Goal: Task Accomplishment & Management: Manage account settings

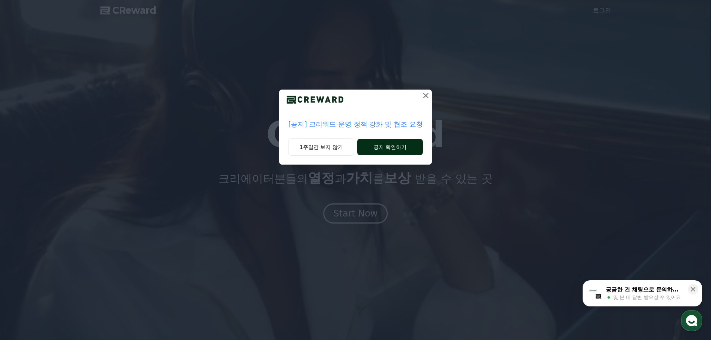
click at [391, 146] on button "공지 확인하기" at bounding box center [389, 147] width 65 height 16
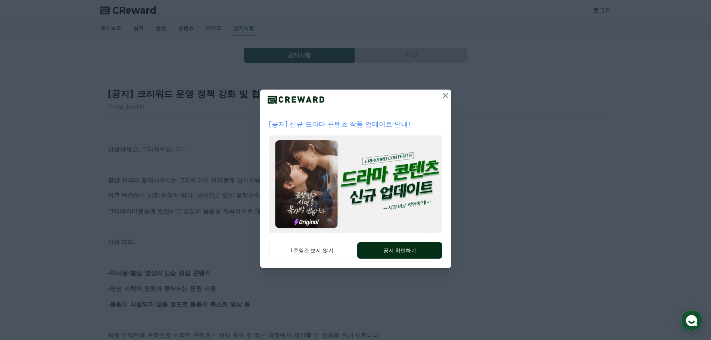
click at [397, 251] on button "공지 확인하기" at bounding box center [399, 250] width 85 height 16
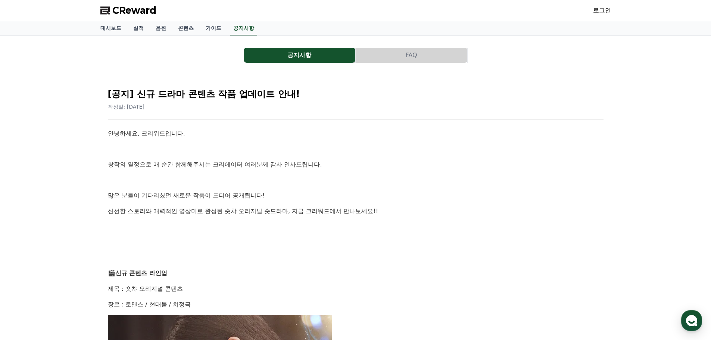
drag, startPoint x: 599, startPoint y: 10, endPoint x: 596, endPoint y: 12, distance: 4.0
click at [598, 10] on link "로그인" at bounding box center [602, 10] width 18 height 9
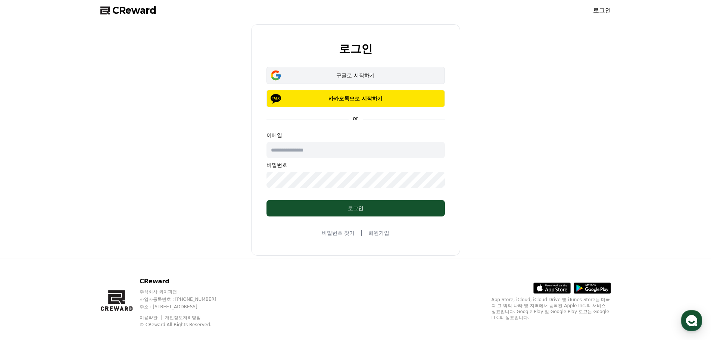
click at [359, 75] on div "구글로 시작하기" at bounding box center [355, 75] width 157 height 7
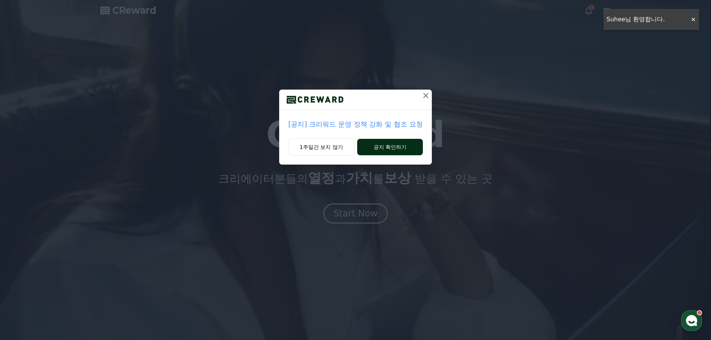
click at [381, 149] on button "공지 확인하기" at bounding box center [389, 147] width 65 height 16
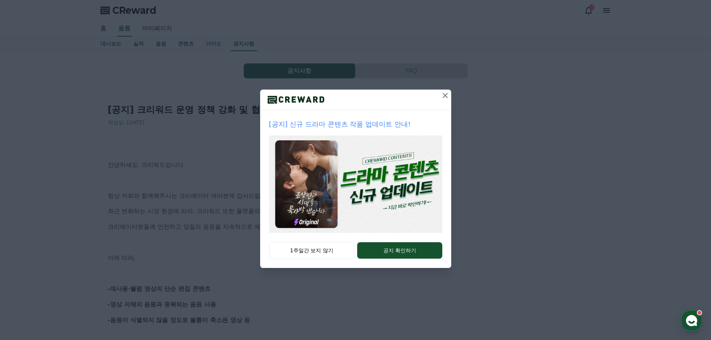
drag, startPoint x: 446, startPoint y: 95, endPoint x: 387, endPoint y: 109, distance: 60.6
click at [442, 97] on icon at bounding box center [445, 95] width 9 height 9
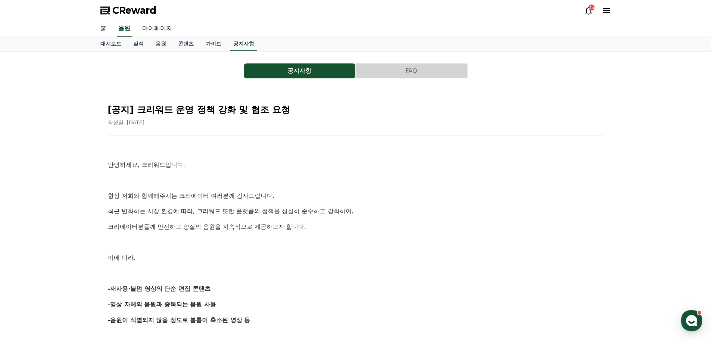
click at [162, 42] on link "음원" at bounding box center [161, 44] width 22 height 14
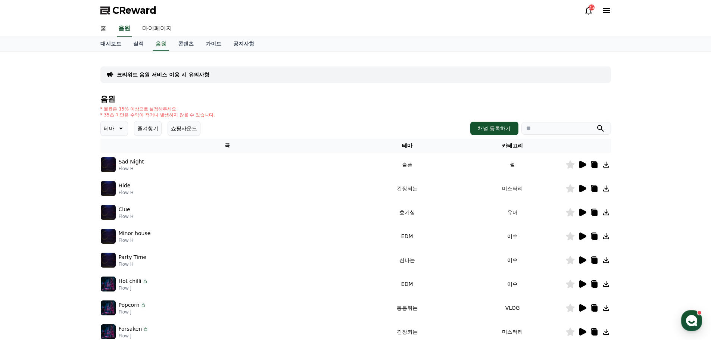
click at [616, 7] on div "CReward 25" at bounding box center [355, 10] width 523 height 21
click at [157, 33] on link "마이페이지" at bounding box center [157, 29] width 42 height 16
select select "**********"
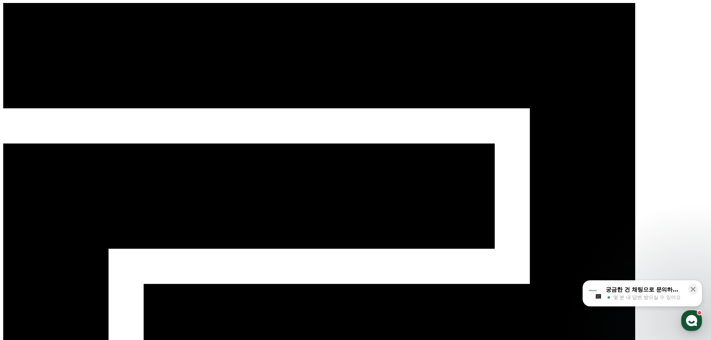
select select "**********"
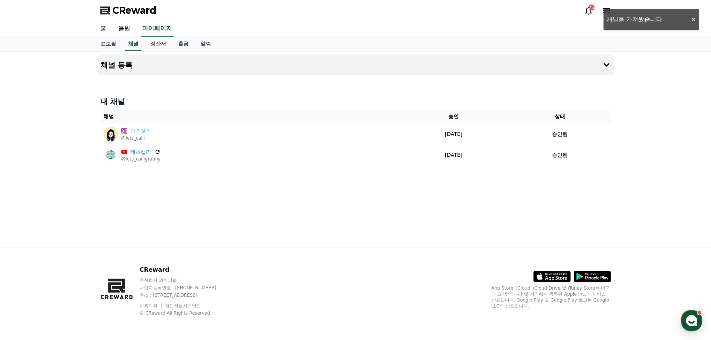
click at [693, 19] on div "CReward 25" at bounding box center [355, 10] width 711 height 21
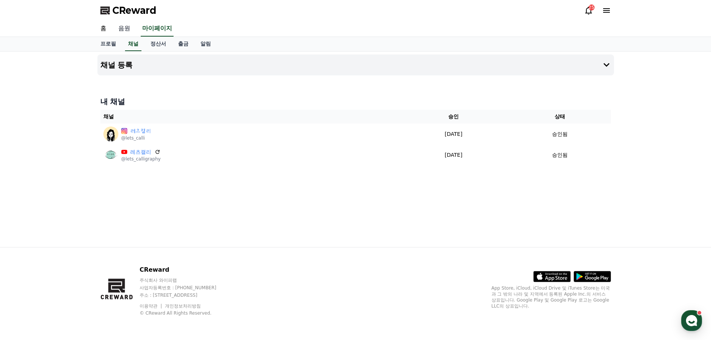
click at [123, 28] on link "음원" at bounding box center [124, 29] width 24 height 16
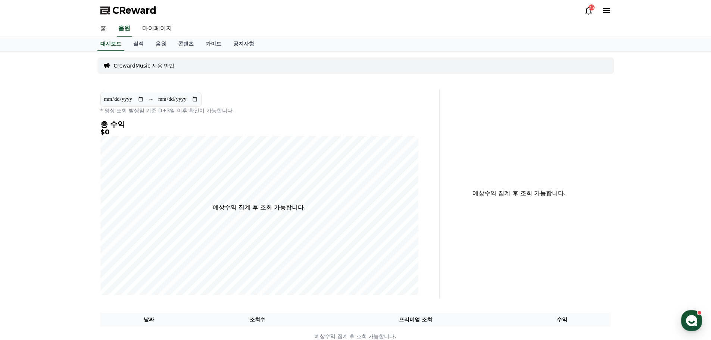
click at [160, 43] on link "음원" at bounding box center [161, 44] width 22 height 14
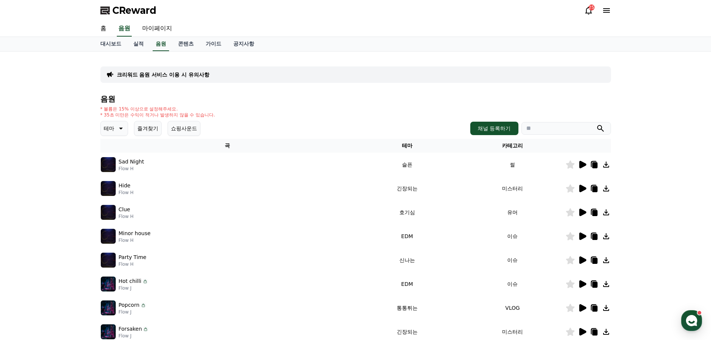
click at [116, 129] on icon at bounding box center [120, 128] width 9 height 9
click at [109, 197] on button "밝은" at bounding box center [110, 194] width 16 height 16
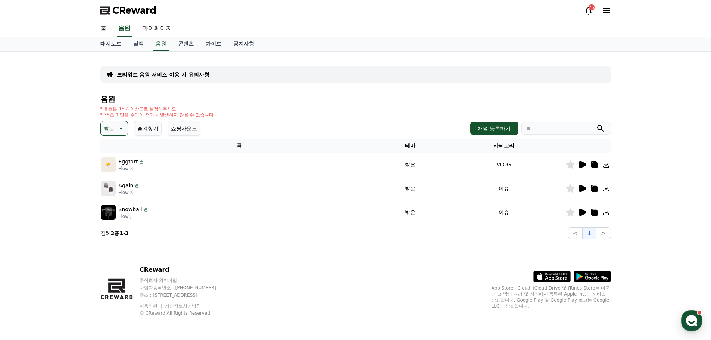
click at [580, 164] on icon at bounding box center [583, 164] width 7 height 7
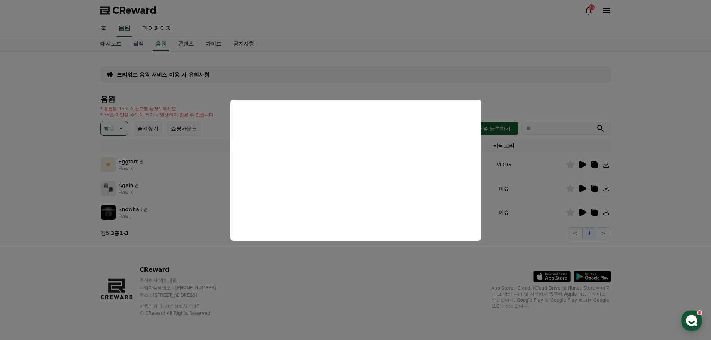
drag, startPoint x: 589, startPoint y: 80, endPoint x: 587, endPoint y: 84, distance: 4.2
click at [589, 81] on button "close modal" at bounding box center [355, 170] width 711 height 340
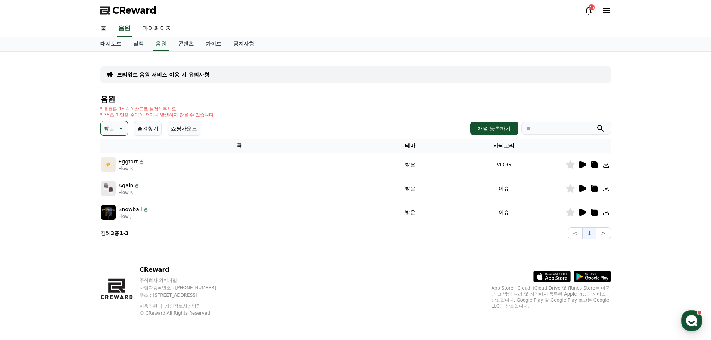
click at [593, 165] on icon at bounding box center [594, 165] width 5 height 6
click at [109, 186] on img at bounding box center [108, 188] width 15 height 15
click at [580, 190] on icon at bounding box center [583, 188] width 7 height 7
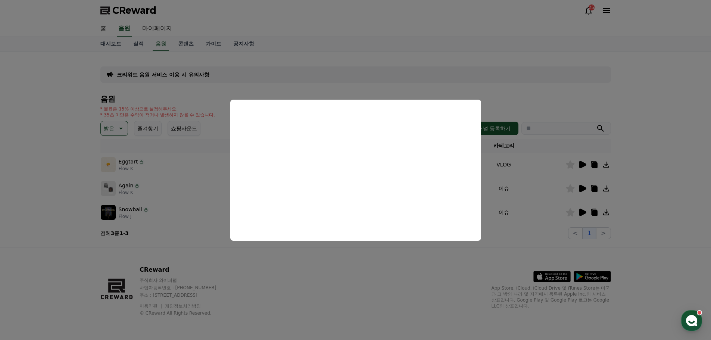
click at [387, 287] on button "close modal" at bounding box center [355, 170] width 711 height 340
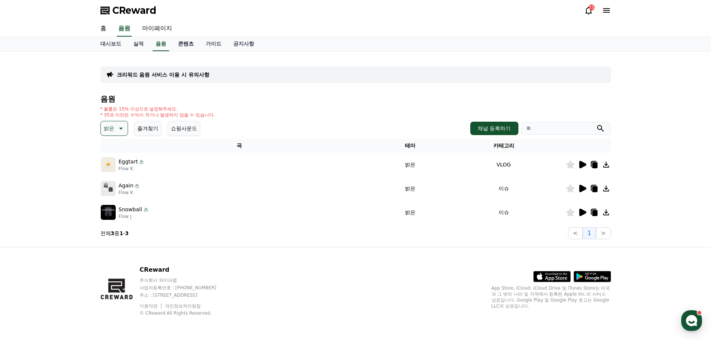
click at [188, 43] on link "콘텐츠" at bounding box center [186, 44] width 28 height 14
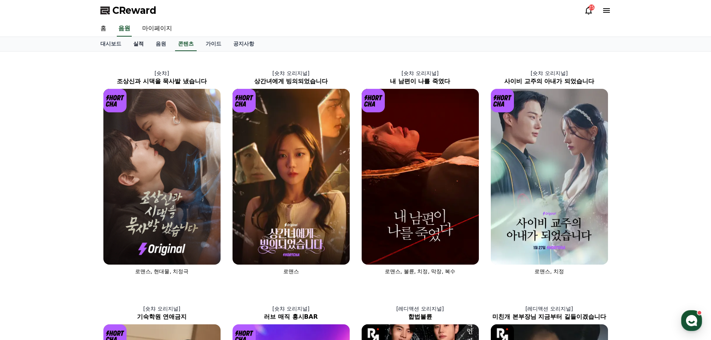
click at [135, 42] on link "실적" at bounding box center [138, 44] width 22 height 14
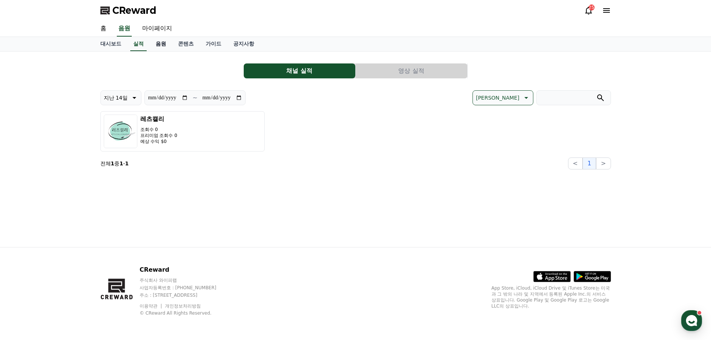
click at [160, 41] on link "음원" at bounding box center [161, 44] width 22 height 14
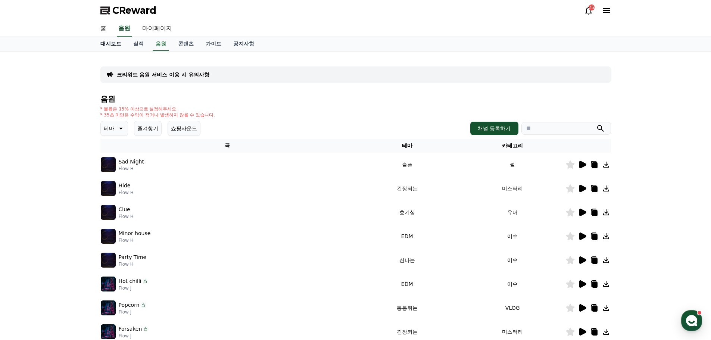
click at [114, 41] on link "대시보드" at bounding box center [110, 44] width 33 height 14
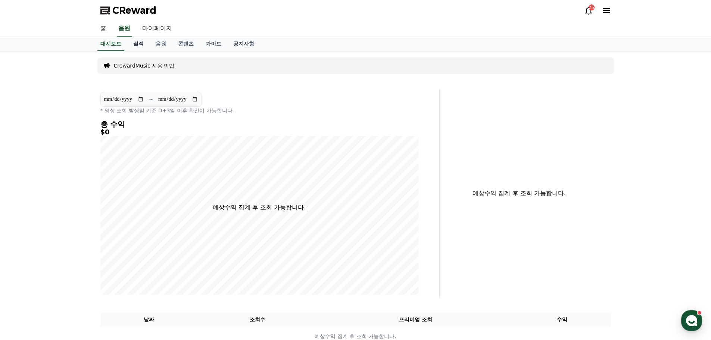
click at [136, 42] on link "실적" at bounding box center [138, 44] width 22 height 14
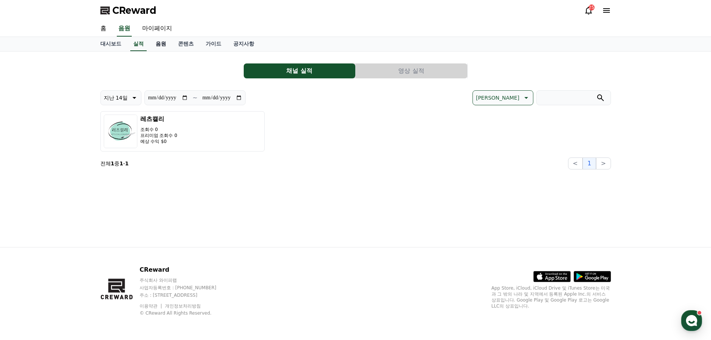
click at [158, 44] on link "음원" at bounding box center [161, 44] width 22 height 14
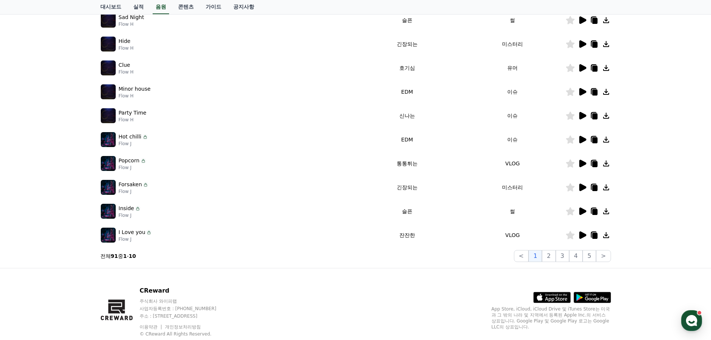
scroll to position [165, 0]
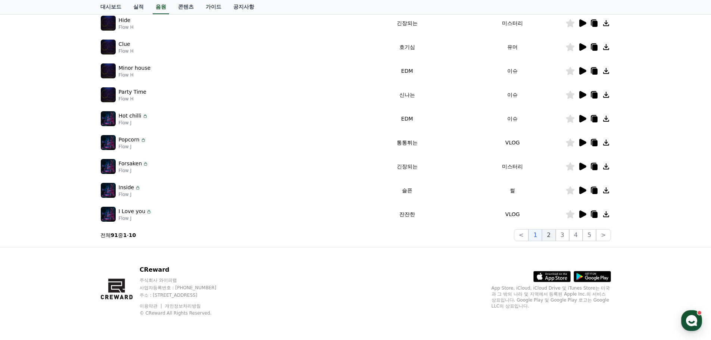
click at [552, 233] on button "2" at bounding box center [548, 235] width 13 height 12
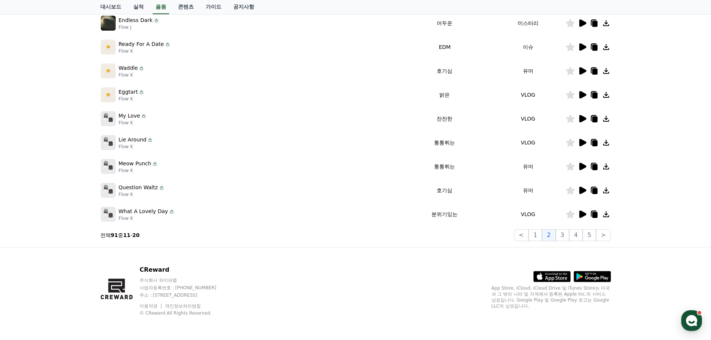
click at [584, 212] on icon at bounding box center [583, 214] width 7 height 7
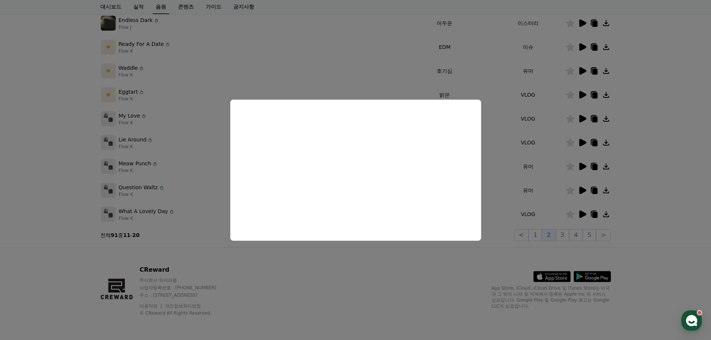
click at [335, 301] on button "close modal" at bounding box center [355, 170] width 711 height 340
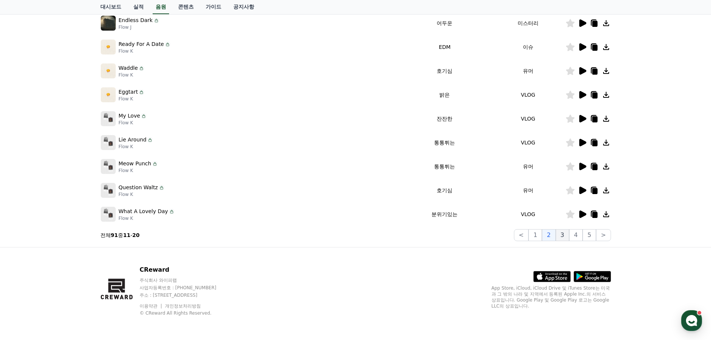
click at [565, 235] on button "3" at bounding box center [562, 235] width 13 height 12
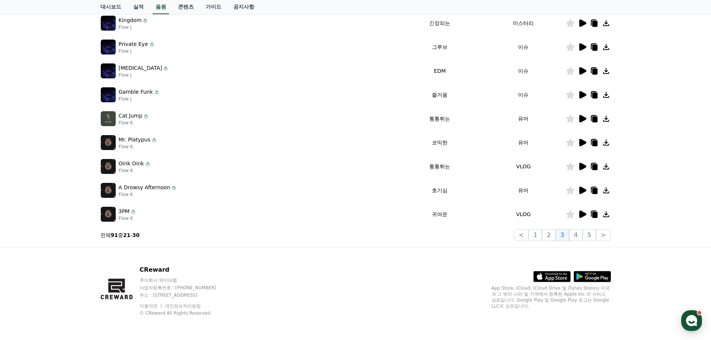
click at [584, 214] on icon at bounding box center [583, 214] width 7 height 7
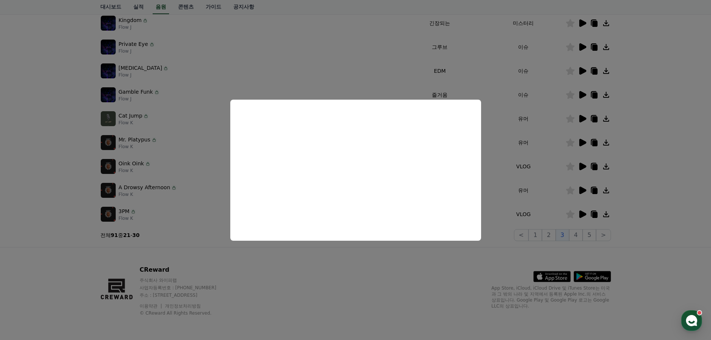
click at [595, 212] on button "close modal" at bounding box center [355, 170] width 711 height 340
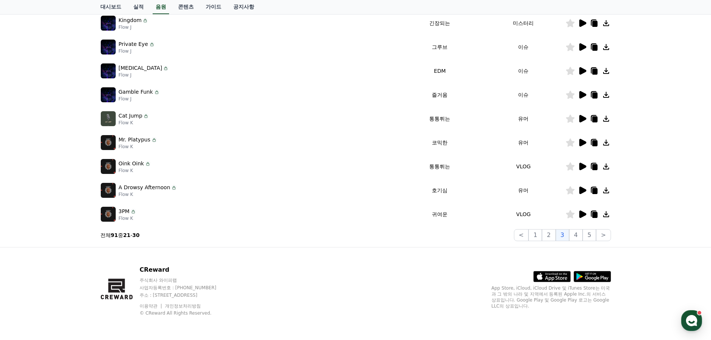
click at [596, 215] on icon at bounding box center [594, 215] width 5 height 6
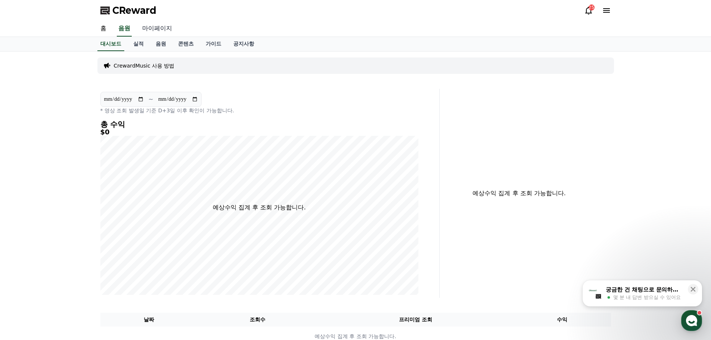
click at [165, 27] on link "마이페이지" at bounding box center [157, 29] width 42 height 16
select select "**********"
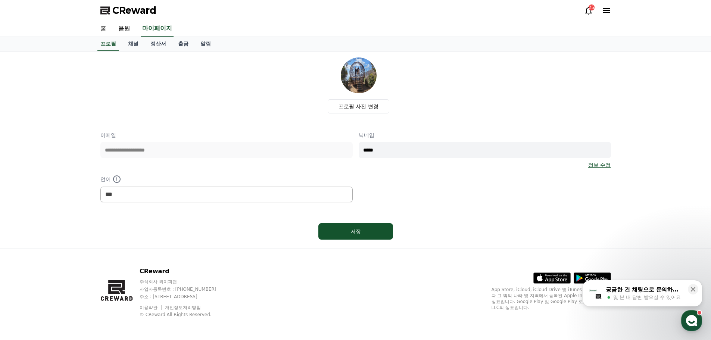
click at [605, 12] on icon at bounding box center [606, 10] width 7 height 4
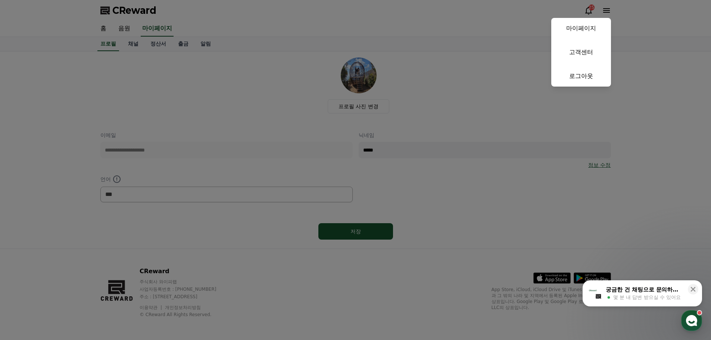
click at [460, 99] on button "close" at bounding box center [355, 170] width 711 height 340
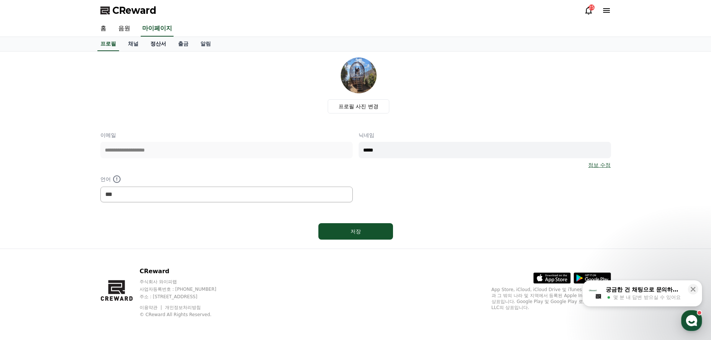
click at [156, 40] on link "정산서" at bounding box center [159, 44] width 28 height 14
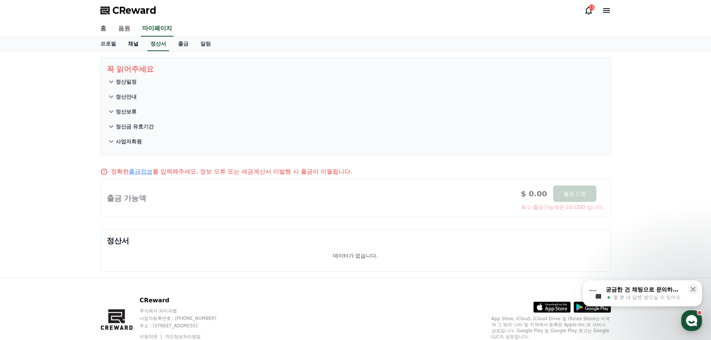
click at [131, 44] on link "채널" at bounding box center [133, 44] width 22 height 14
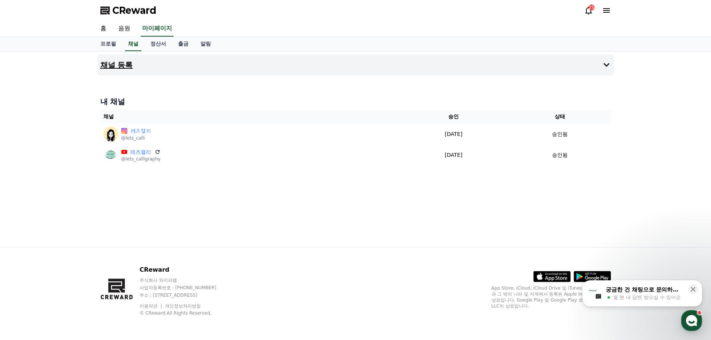
click at [122, 69] on h4 "채널 등록" at bounding box center [116, 65] width 32 height 8
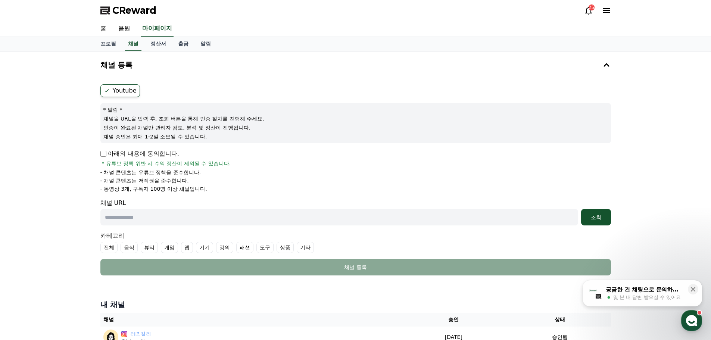
scroll to position [127, 0]
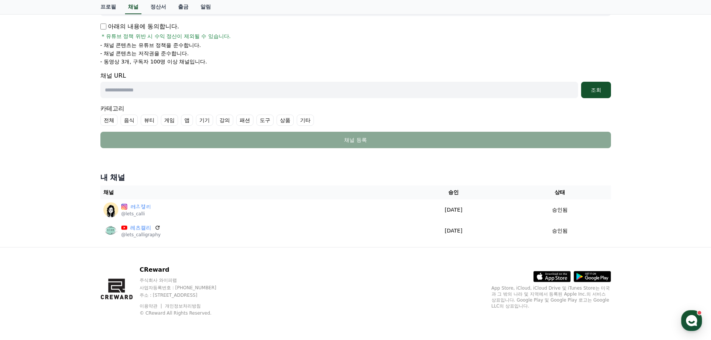
click at [136, 88] on input "text" at bounding box center [339, 90] width 478 height 16
